Goal: Task Accomplishment & Management: Manage account settings

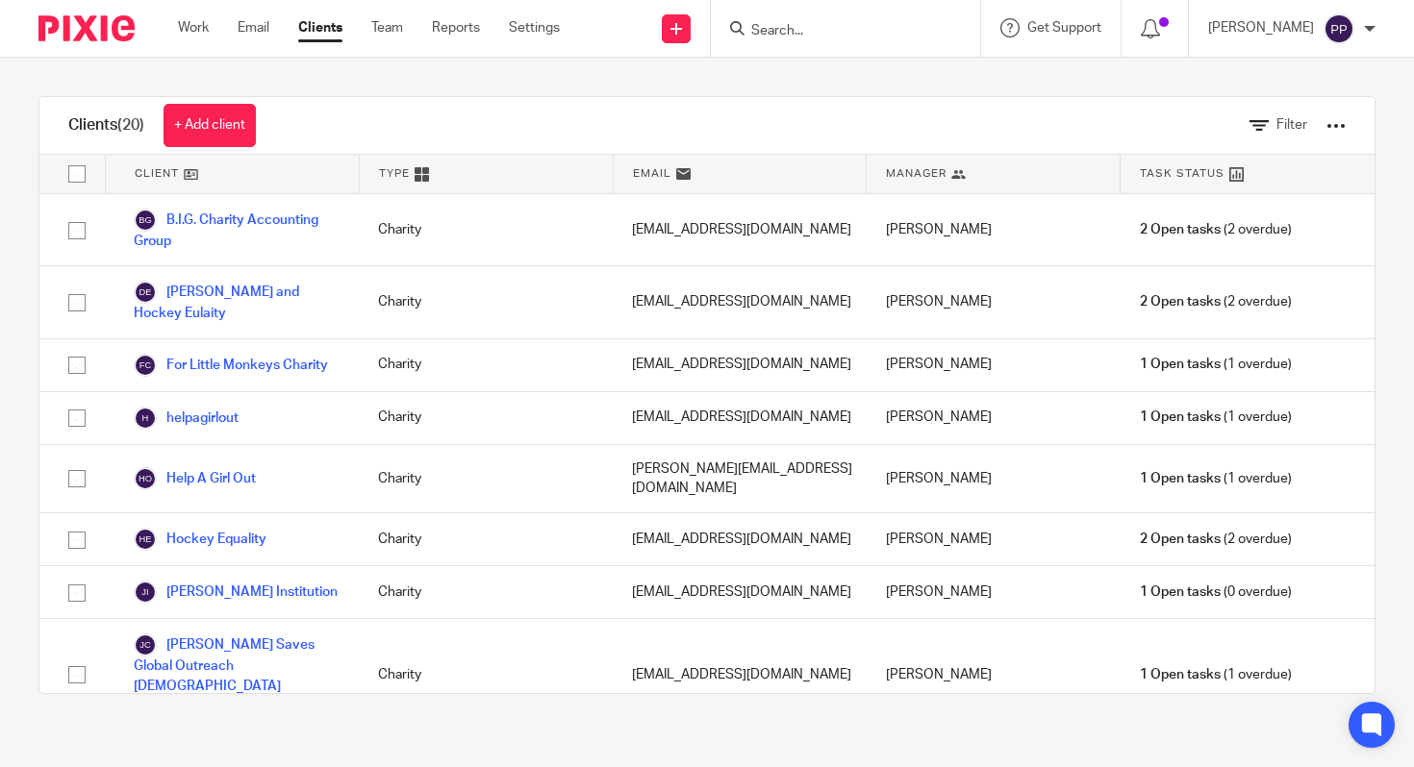
click at [314, 35] on link "Clients" at bounding box center [320, 27] width 44 height 19
click at [315, 34] on link "Clients" at bounding box center [320, 27] width 44 height 19
click at [389, 27] on link "Team" at bounding box center [387, 27] width 32 height 19
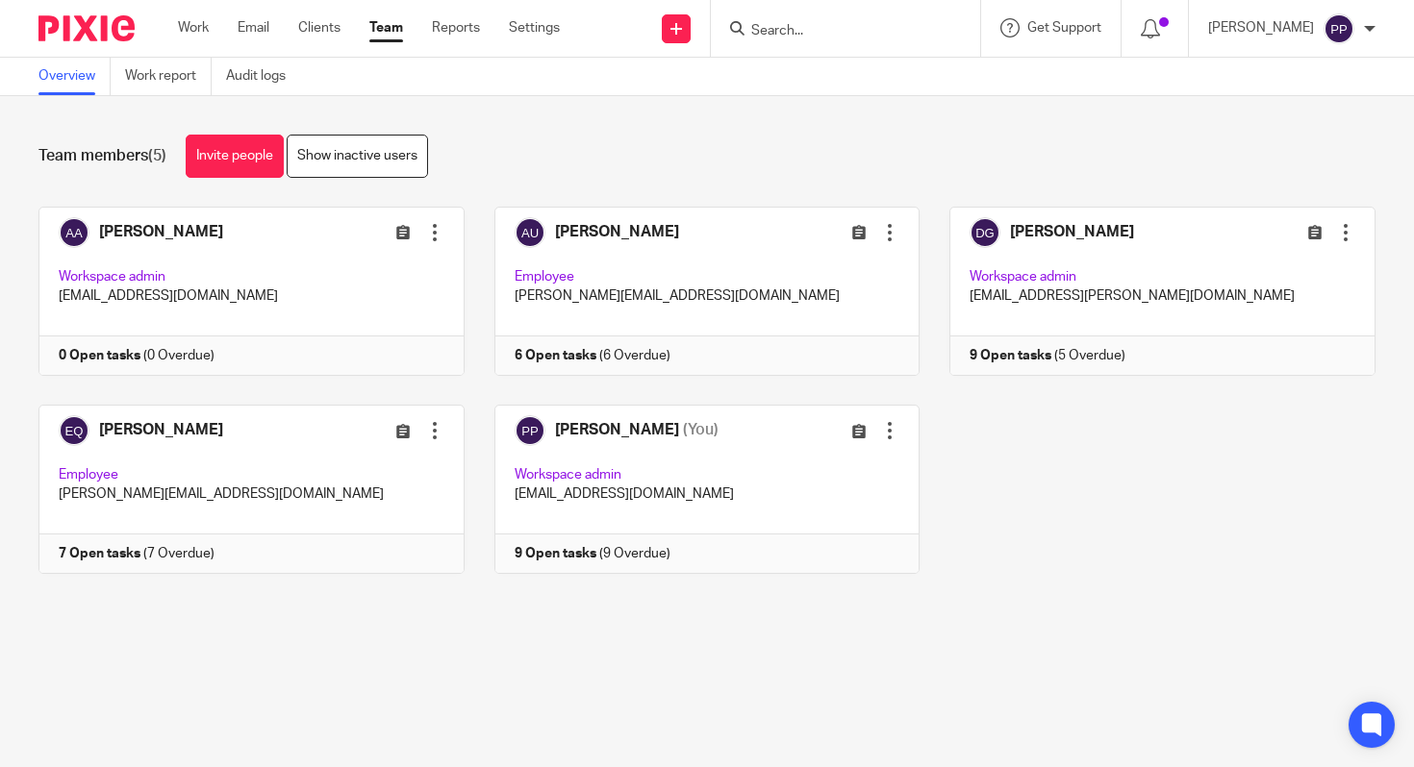
click at [389, 27] on link "Team" at bounding box center [386, 27] width 34 height 19
click at [388, 27] on link "Team" at bounding box center [386, 27] width 34 height 19
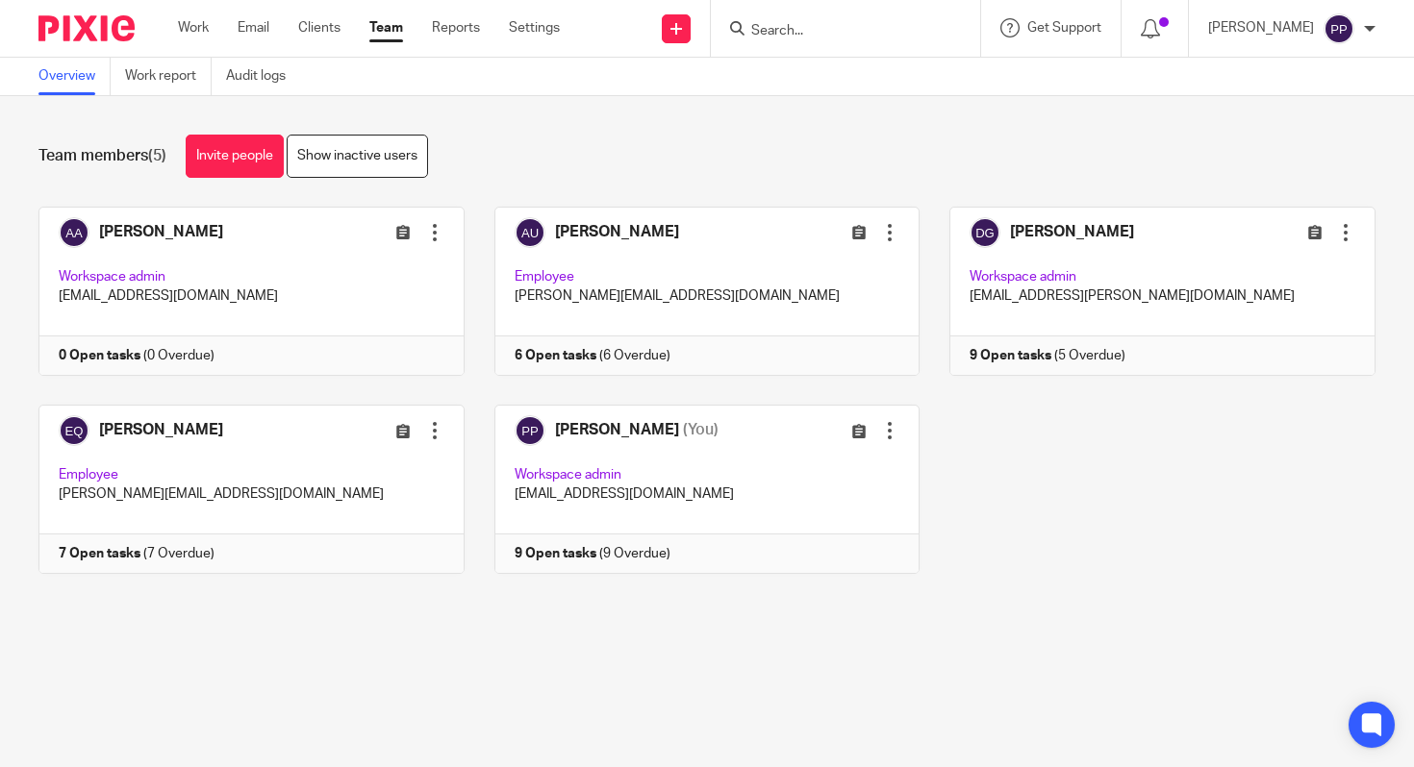
click at [385, 38] on link "Team" at bounding box center [386, 27] width 34 height 19
click at [226, 147] on link "Invite people" at bounding box center [235, 156] width 98 height 43
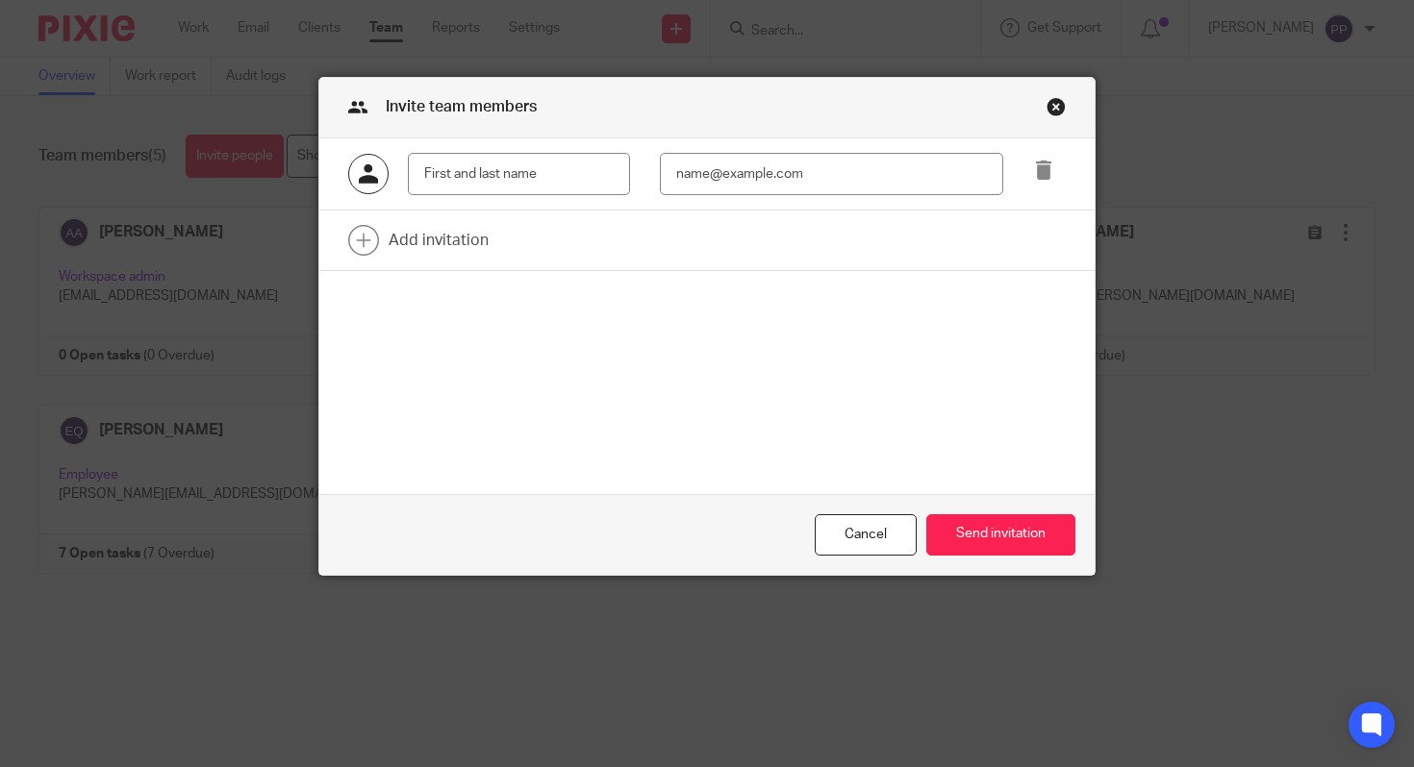
click at [461, 165] on input "text" at bounding box center [519, 174] width 222 height 43
type input "[PERSON_NAME]"
paste input "[PERSON_NAME][EMAIL_ADDRESS][PERSON_NAME][DOMAIN_NAME]"
type input "[PERSON_NAME][EMAIL_ADDRESS][PERSON_NAME][DOMAIN_NAME]"
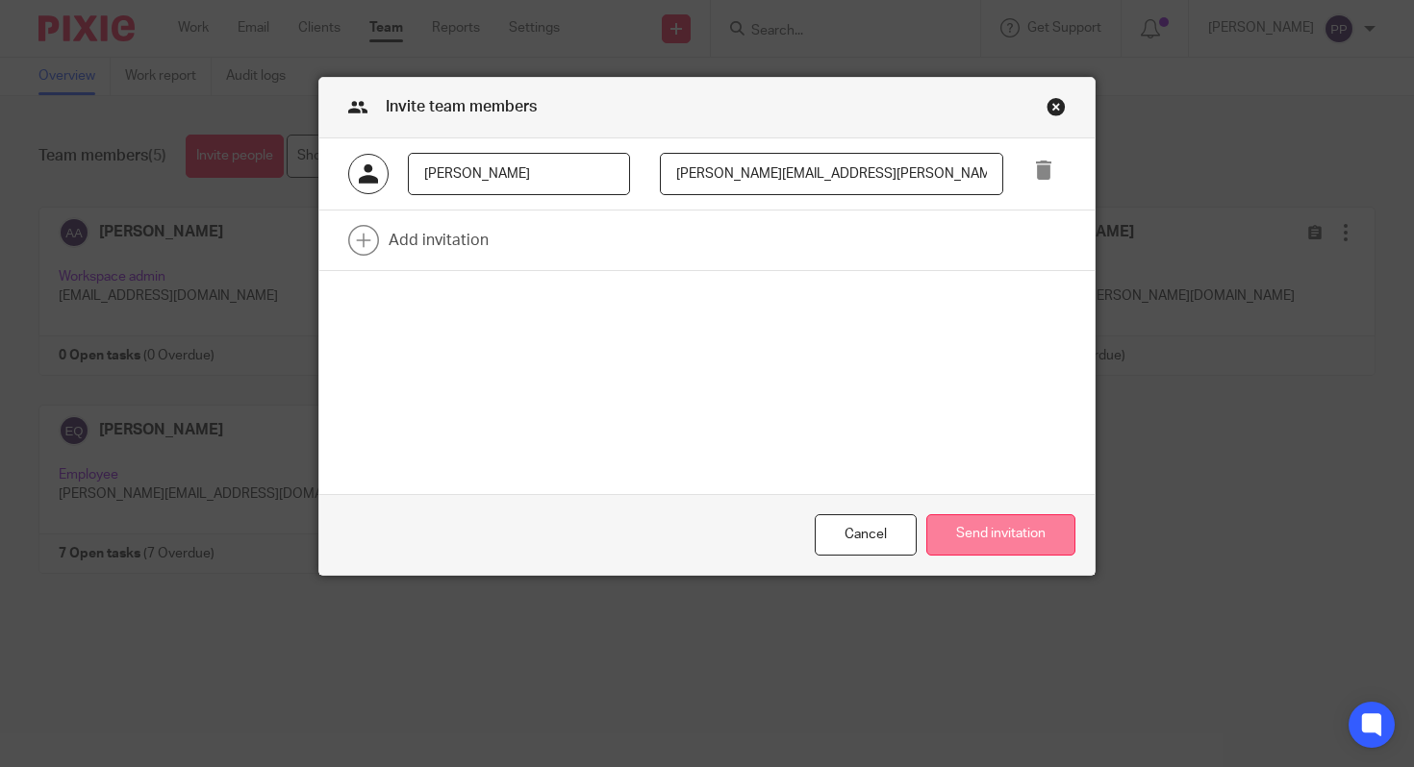
click at [1001, 545] on button "Send invitation" at bounding box center [1000, 535] width 149 height 41
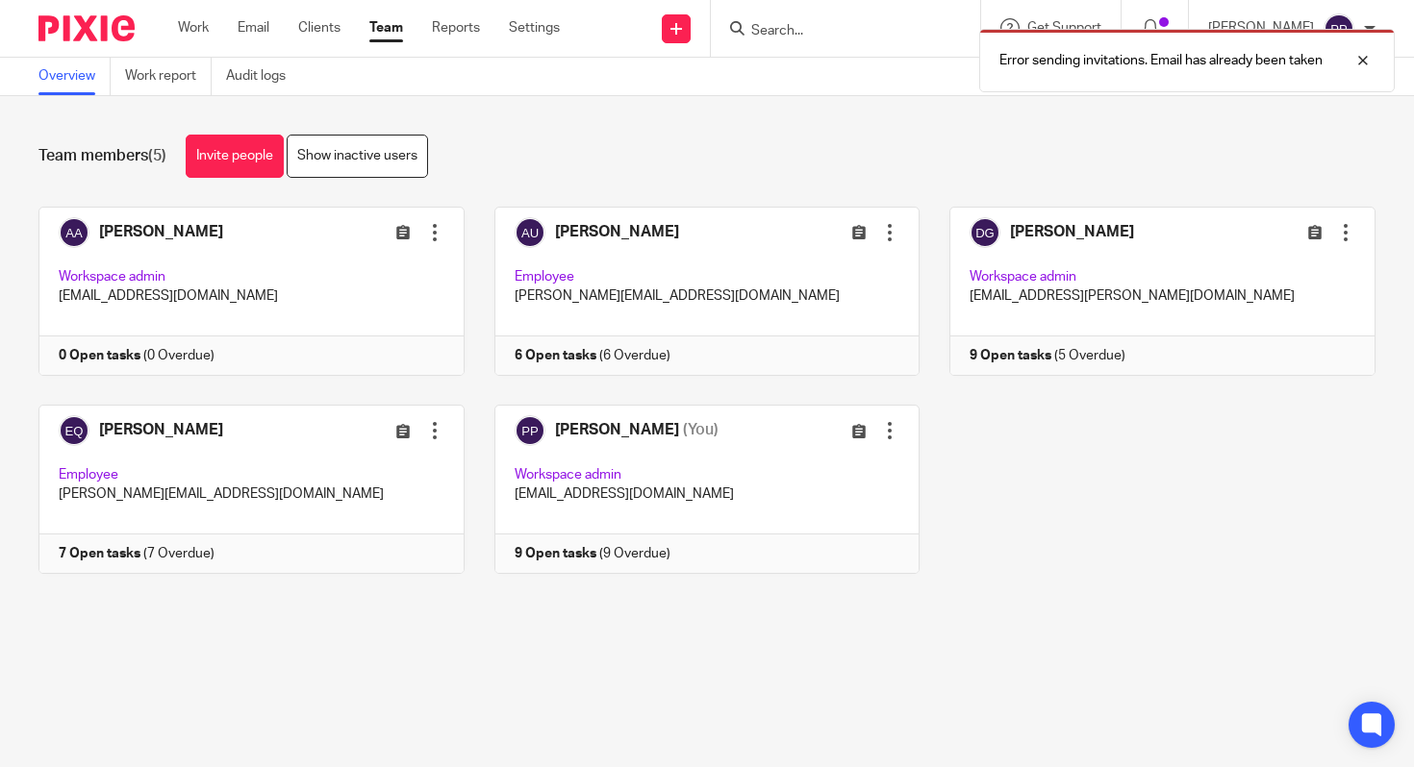
click at [619, 147] on div "Team members (5) Invite people Show inactive users" at bounding box center [706, 156] width 1337 height 43
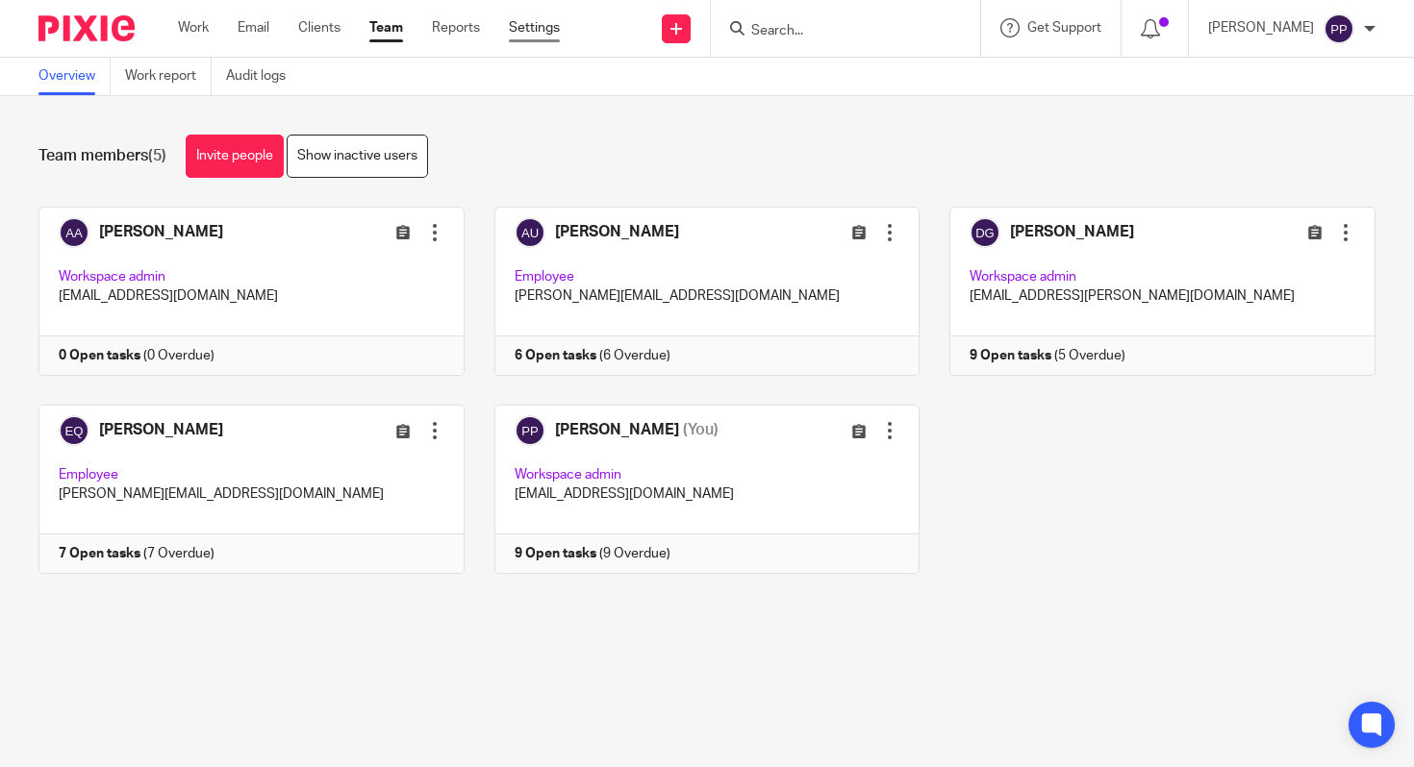
click at [535, 30] on link "Settings" at bounding box center [534, 27] width 51 height 19
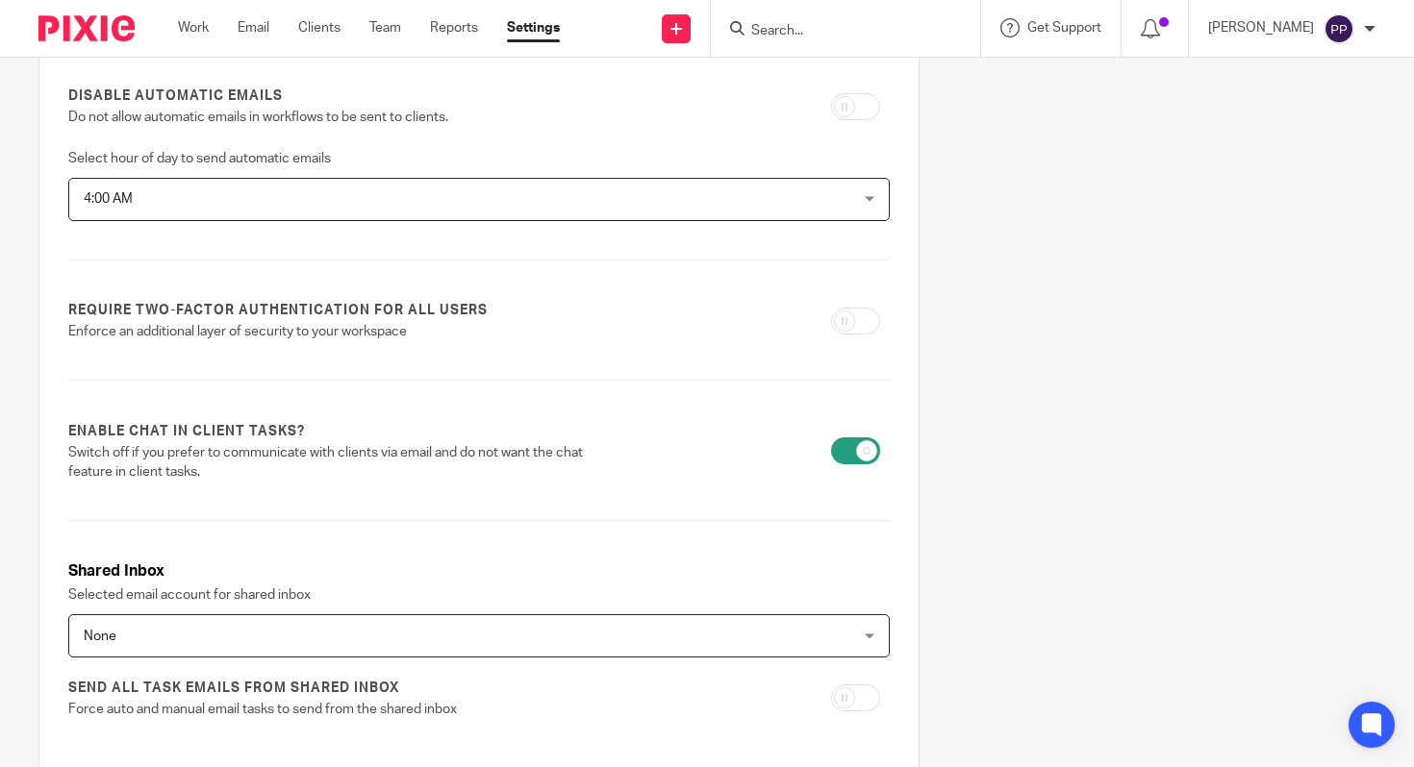
scroll to position [715, 0]
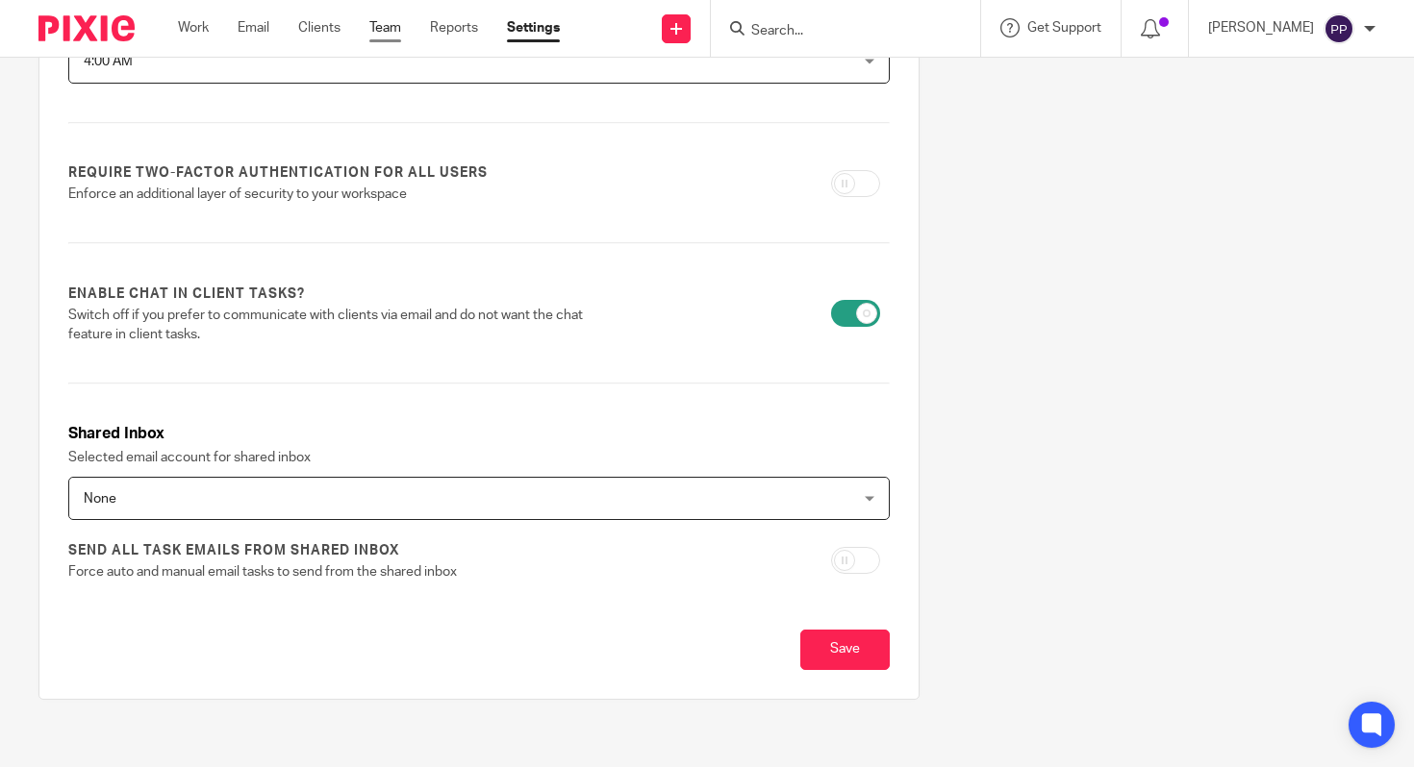
click at [395, 37] on link "Team" at bounding box center [385, 27] width 32 height 19
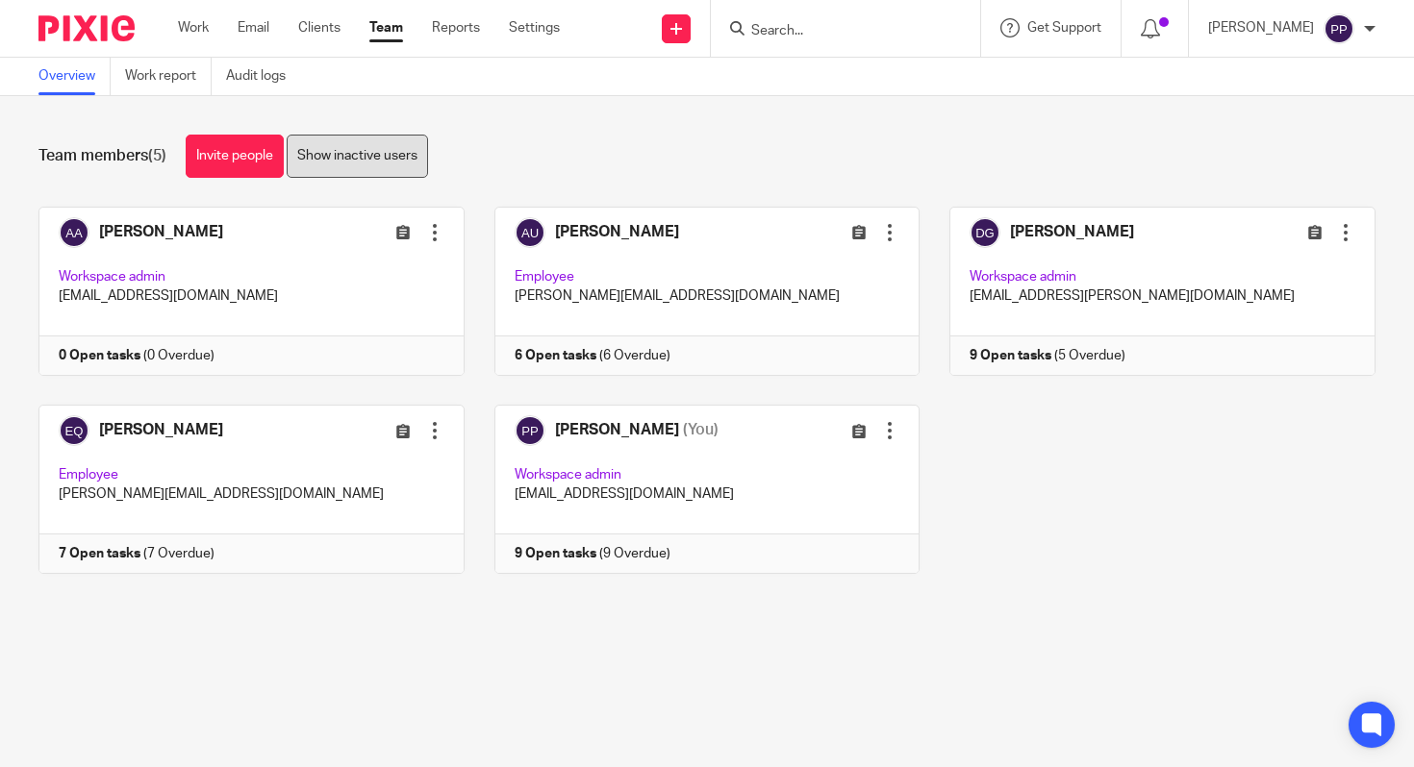
click at [400, 163] on link "Show inactive users" at bounding box center [357, 156] width 141 height 43
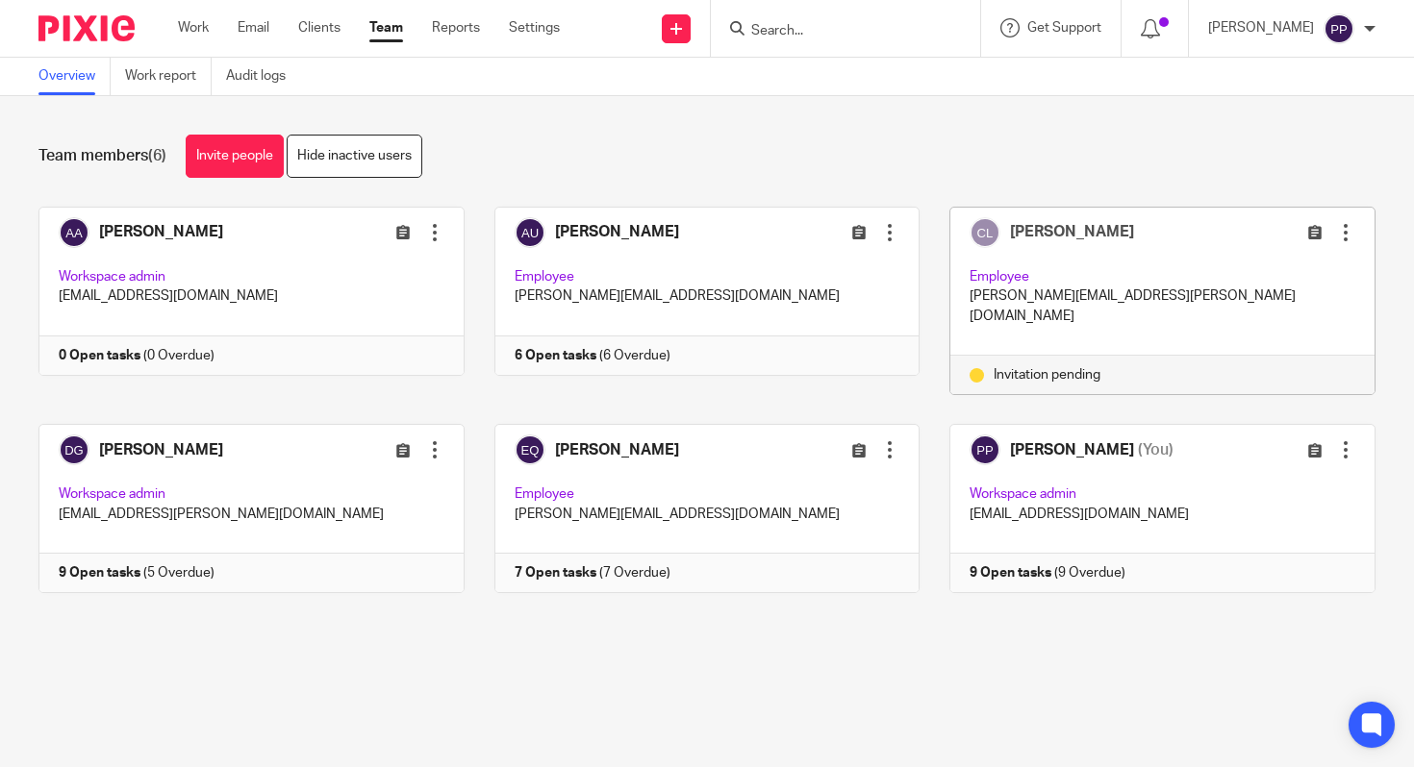
click at [640, 138] on div "Team members (6) Invite people Hide inactive users" at bounding box center [706, 156] width 1337 height 43
click at [875, 729] on main "Overview Work report Audit logs Team members (6) Invite people Hide inactive us…" at bounding box center [707, 383] width 1414 height 767
